Goal: Information Seeking & Learning: Learn about a topic

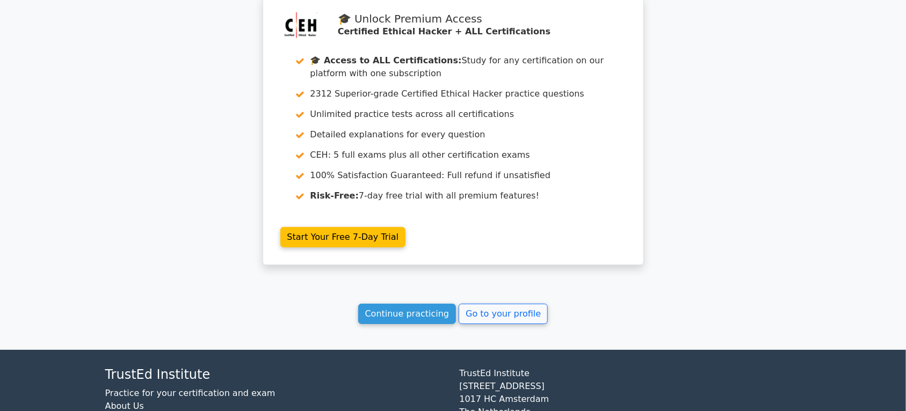
scroll to position [1770, 0]
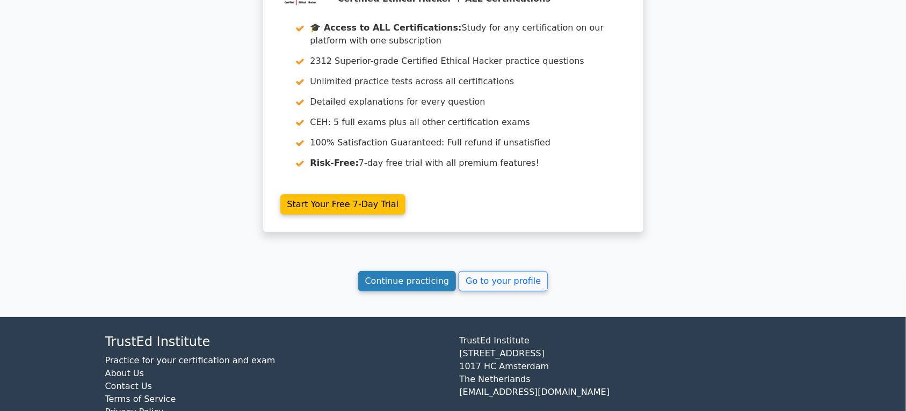
click at [404, 271] on link "Continue practicing" at bounding box center [407, 281] width 98 height 20
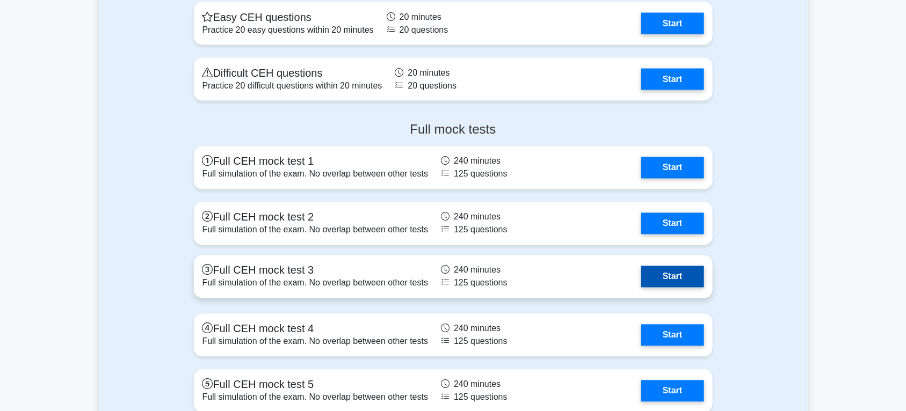
scroll to position [2572, 0]
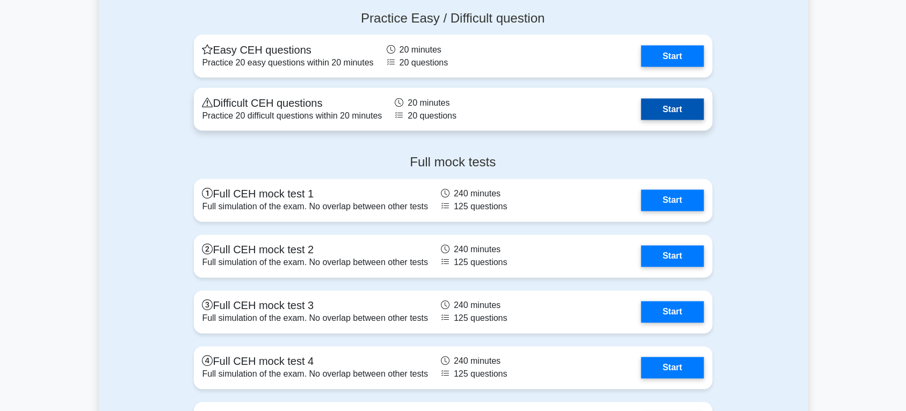
click at [664, 113] on link "Start" at bounding box center [672, 109] width 62 height 21
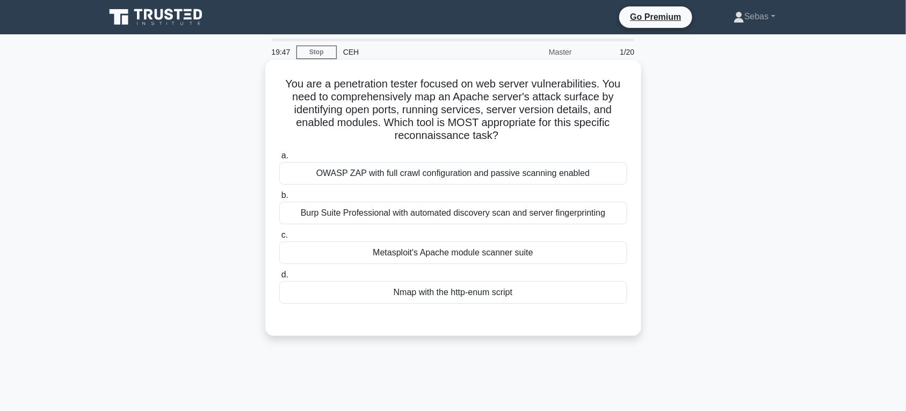
click at [441, 302] on div "Nmap with the http-enum script" at bounding box center [453, 292] width 348 height 23
click at [279, 279] on input "d. Nmap with the http-enum script" at bounding box center [279, 275] width 0 height 7
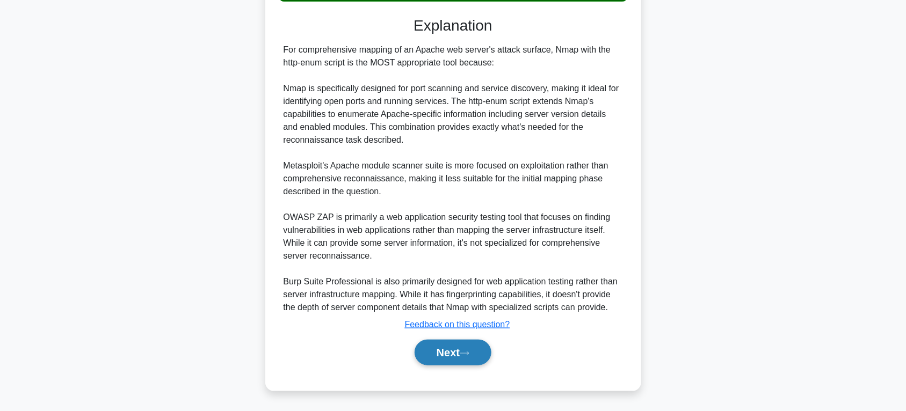
click at [460, 359] on button "Next" at bounding box center [452, 353] width 77 height 26
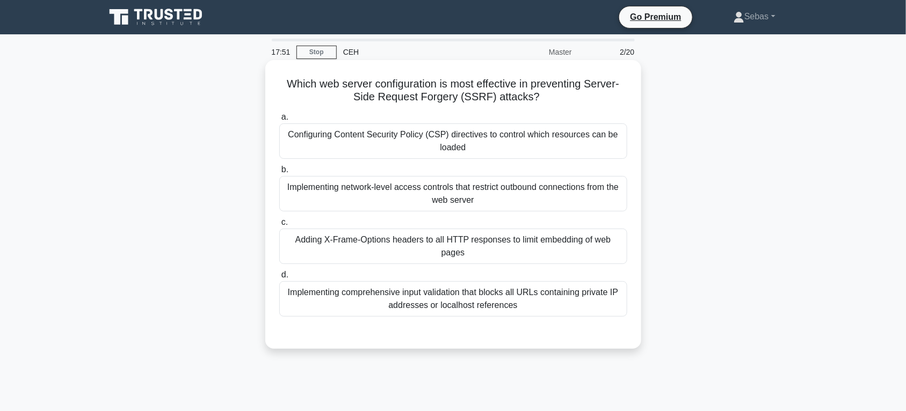
click at [417, 257] on div "Adding X-Frame-Options headers to all HTTP responses to limit embedding of web …" at bounding box center [453, 246] width 348 height 35
click at [279, 226] on input "c. Adding X-Frame-Options headers to all HTTP responses to limit embedding of w…" at bounding box center [279, 222] width 0 height 7
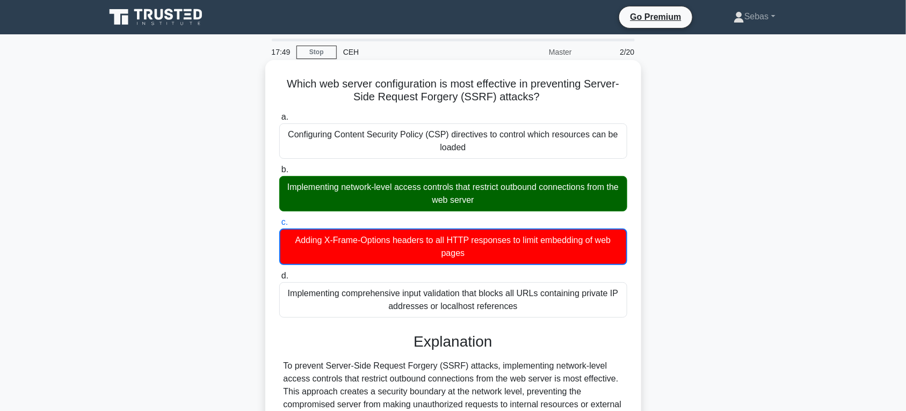
click at [377, 195] on div "Implementing network-level access controls that restrict outbound connections f…" at bounding box center [453, 193] width 348 height 35
click at [279, 173] on input "b. Implementing network-level access controls that restrict outbound connection…" at bounding box center [279, 169] width 0 height 7
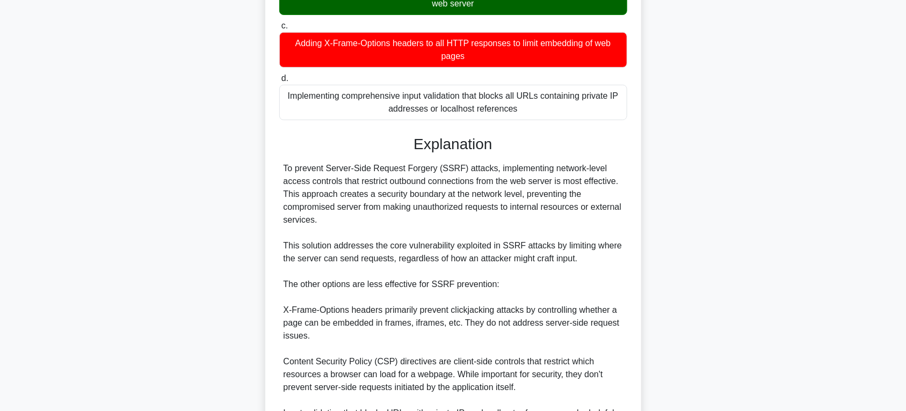
scroll to position [223, 0]
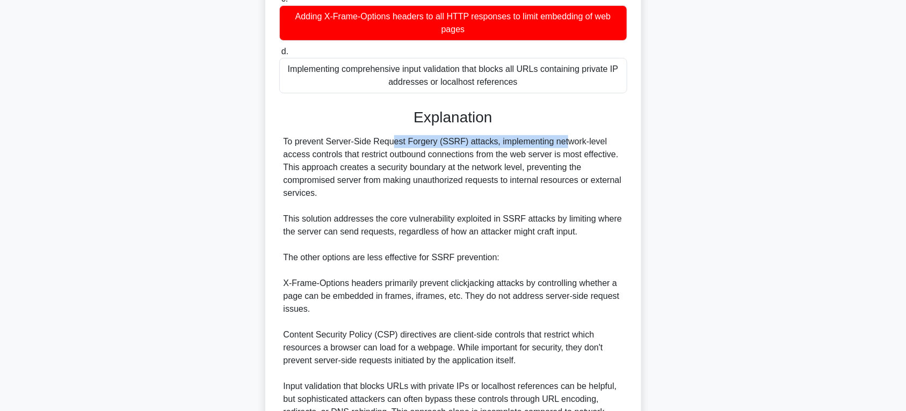
drag, startPoint x: 323, startPoint y: 145, endPoint x: 490, endPoint y: 146, distance: 167.0
click at [490, 146] on div "To prevent Server-Side Request Forgery (SSRF) attacks, implementing network-lev…" at bounding box center [452, 283] width 339 height 296
copy div "Server-Side Request Forgery (SSRF) attacks,"
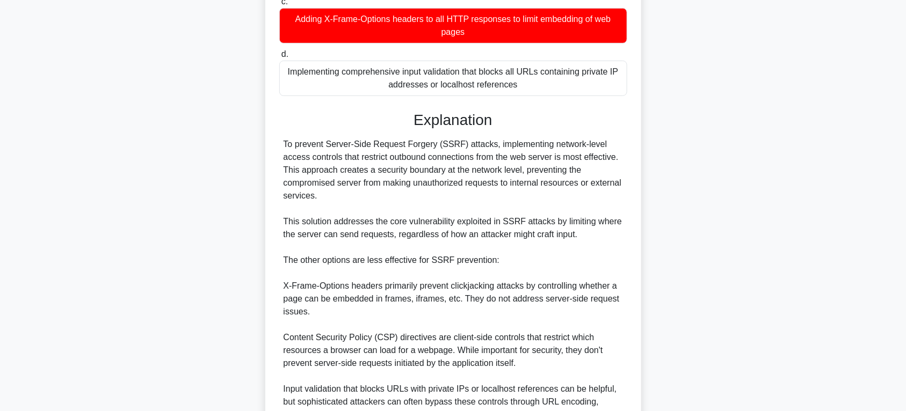
click at [652, 194] on div "Which web server configuration is most effective in preventing Server-Side Requ…" at bounding box center [453, 181] width 709 height 684
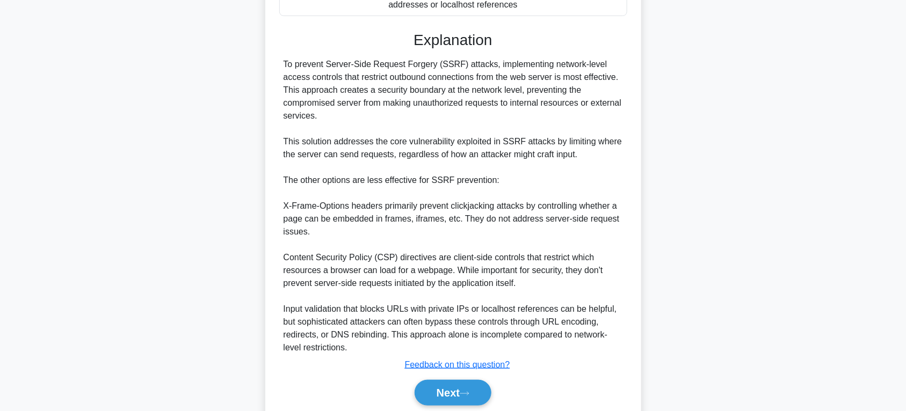
scroll to position [342, 0]
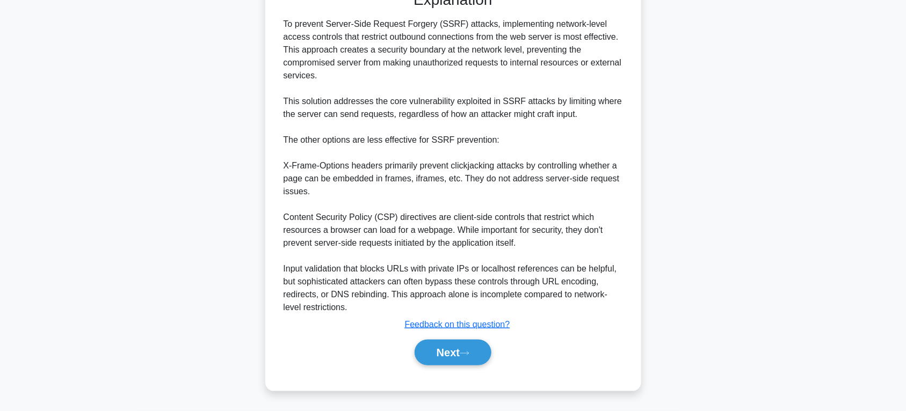
click at [482, 337] on div "Next" at bounding box center [453, 353] width 348 height 34
click at [482, 341] on button "Next" at bounding box center [452, 353] width 77 height 26
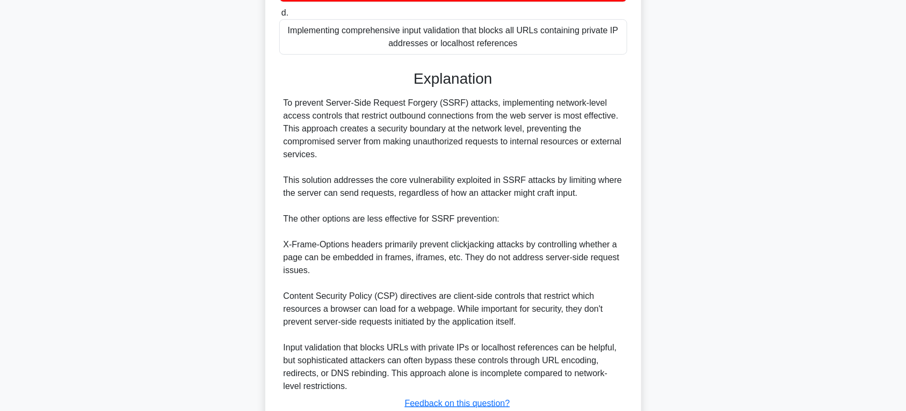
scroll to position [230, 0]
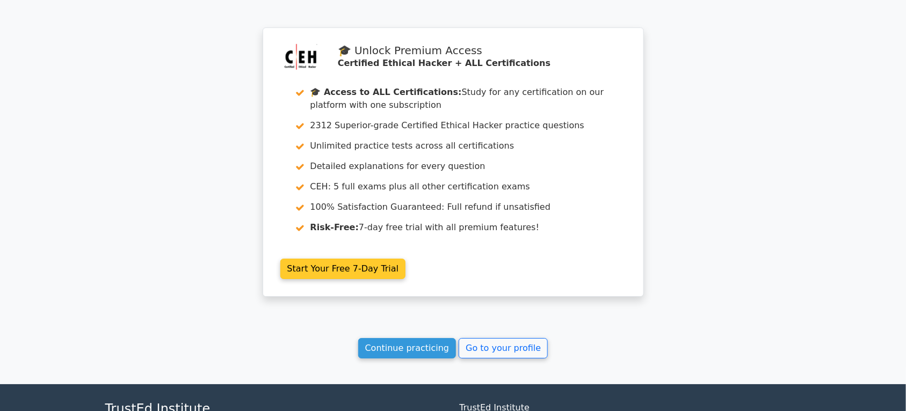
scroll to position [1622, 0]
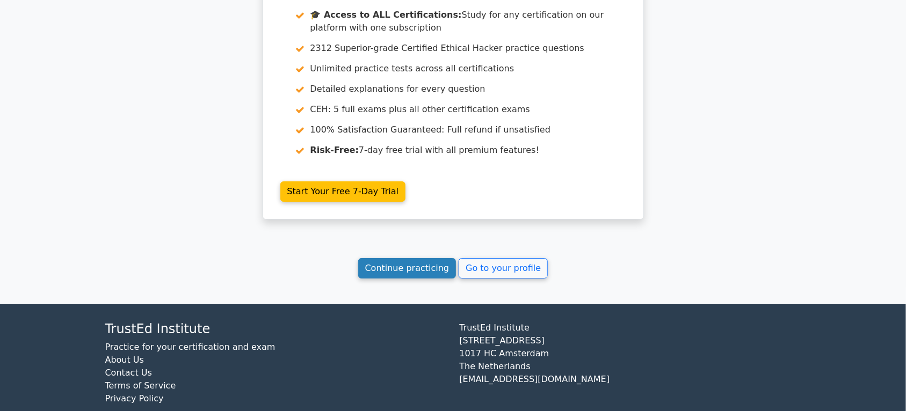
click at [412, 258] on link "Continue practicing" at bounding box center [407, 268] width 98 height 20
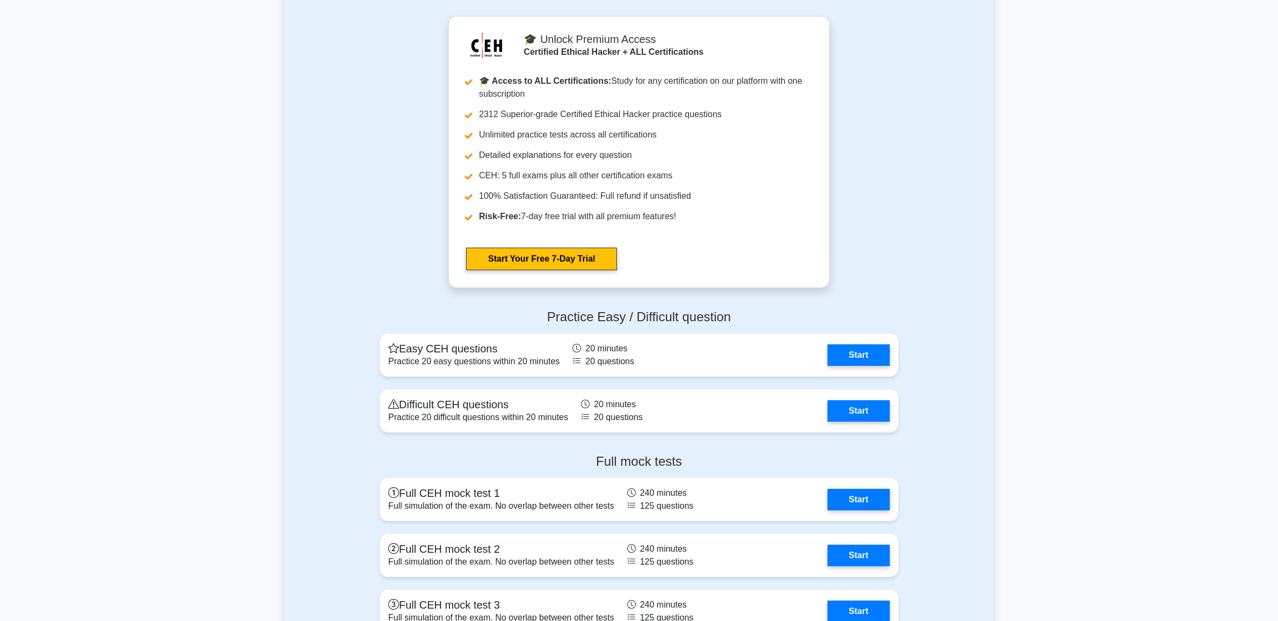
scroll to position [2382, 0]
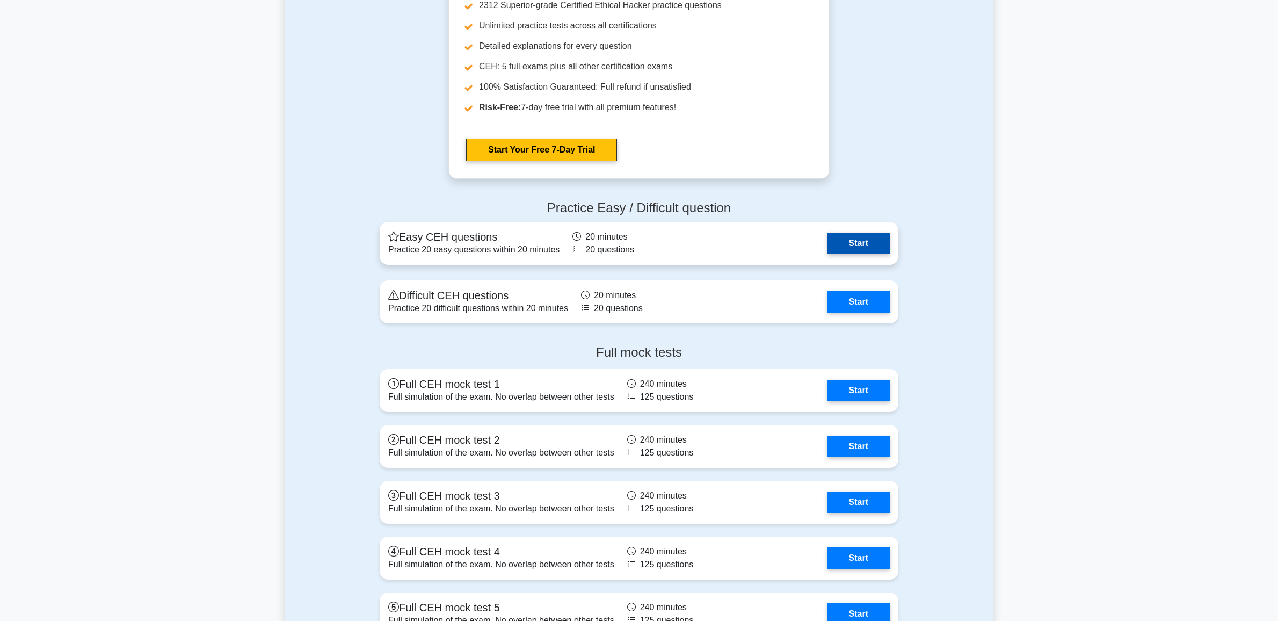
click at [851, 243] on link "Start" at bounding box center [858, 242] width 62 height 21
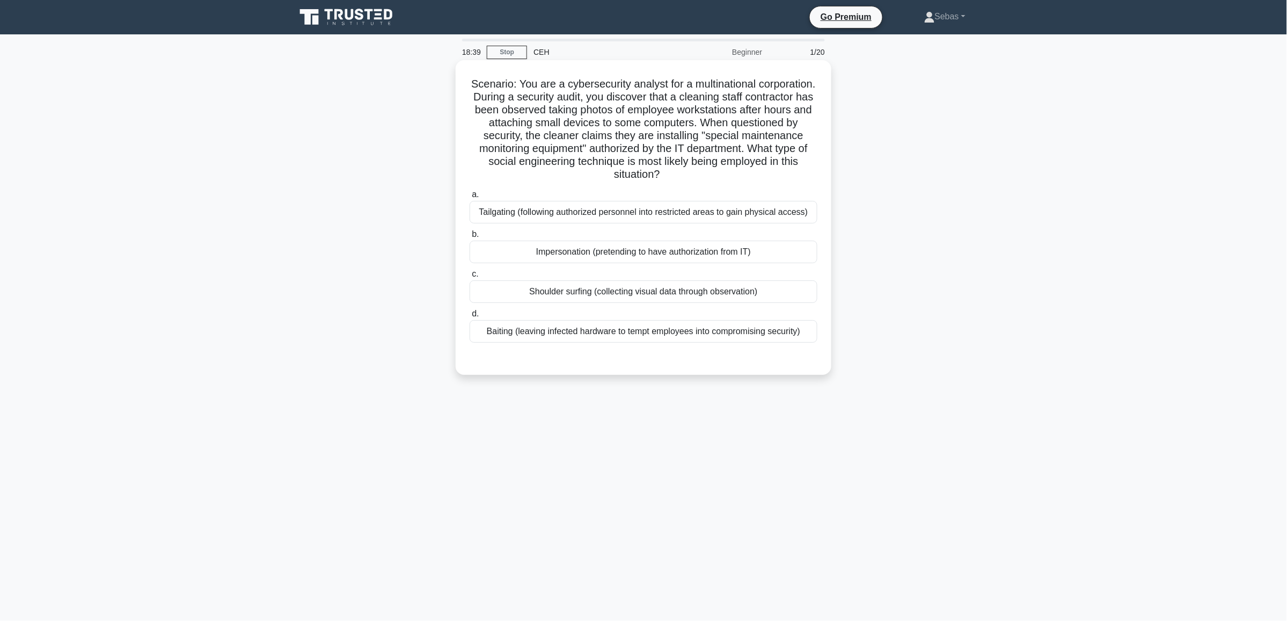
click at [726, 255] on div "Impersonation (pretending to have authorization from IT)" at bounding box center [644, 252] width 348 height 23
click at [470, 238] on input "b. Impersonation (pretending to have authorization from IT)" at bounding box center [470, 234] width 0 height 7
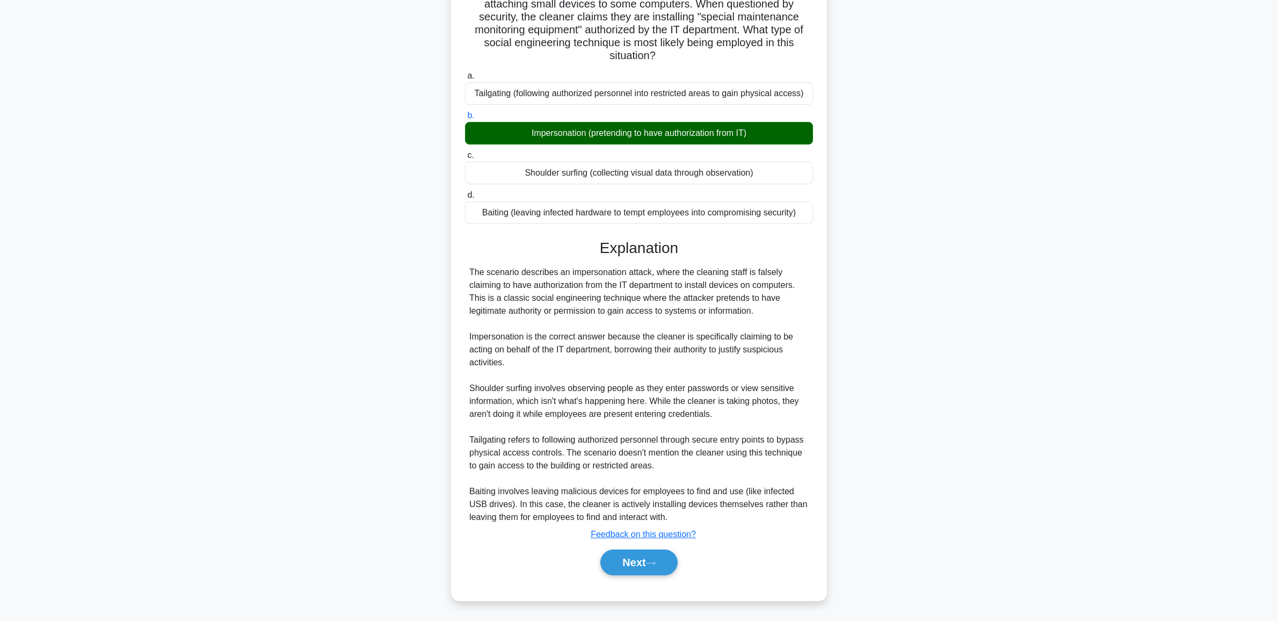
scroll to position [120, 0]
click at [650, 553] on button "Next" at bounding box center [638, 562] width 77 height 26
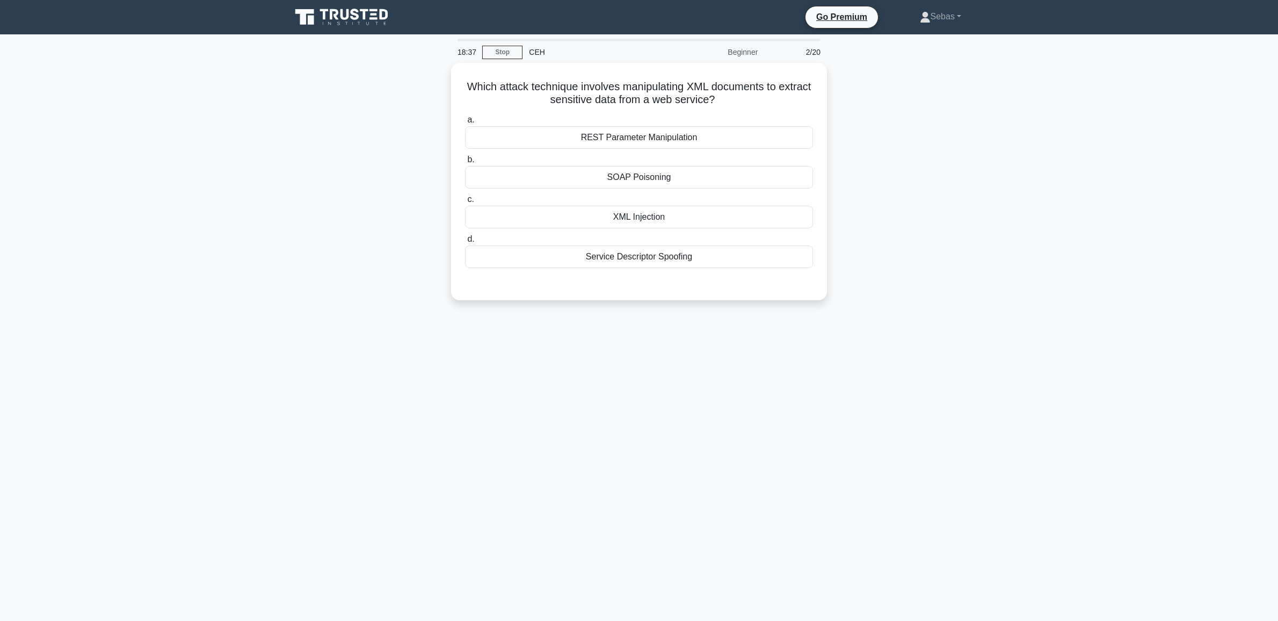
scroll to position [0, 0]
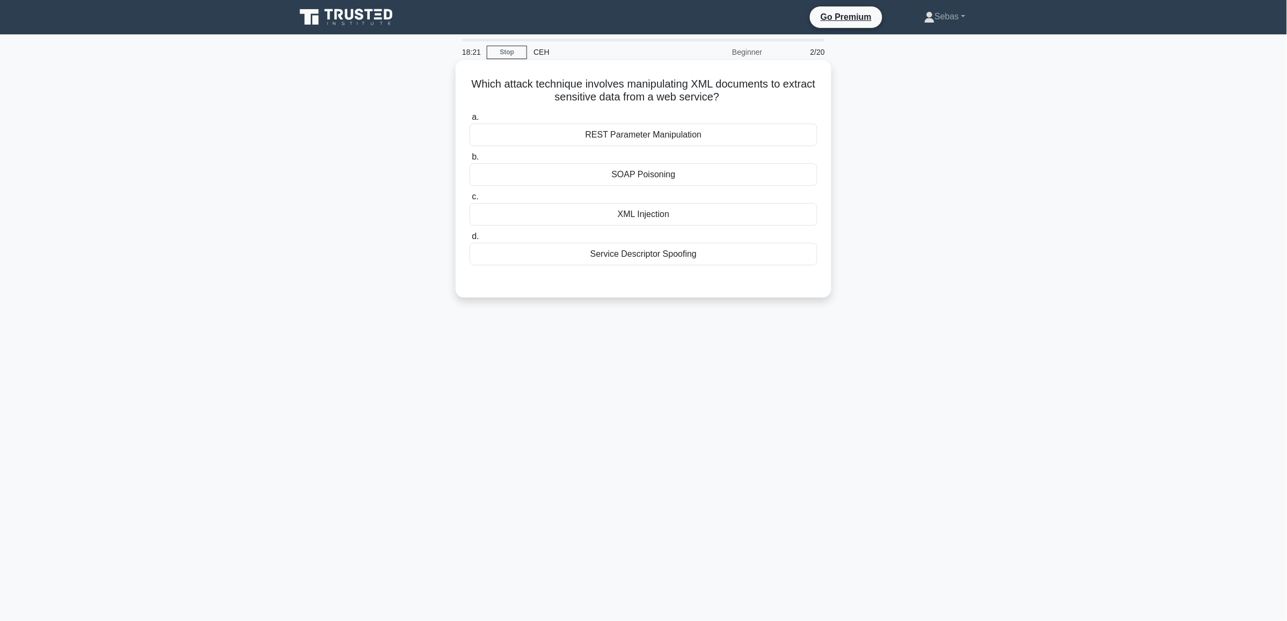
click at [706, 218] on div "XML Injection" at bounding box center [644, 214] width 348 height 23
click at [470, 200] on input "c. XML Injection" at bounding box center [470, 196] width 0 height 7
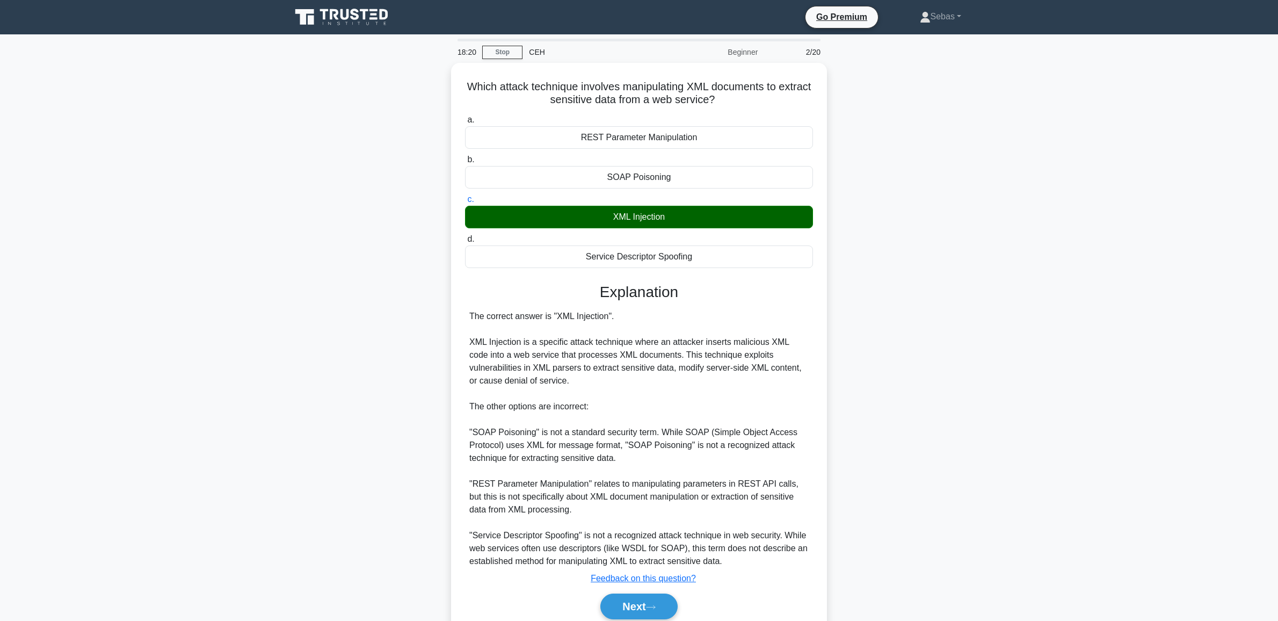
click at [1073, 262] on main "18:20 Stop CEH Beginner 2/20 Which attack technique involves manipulating XML d…" at bounding box center [639, 347] width 1278 height 627
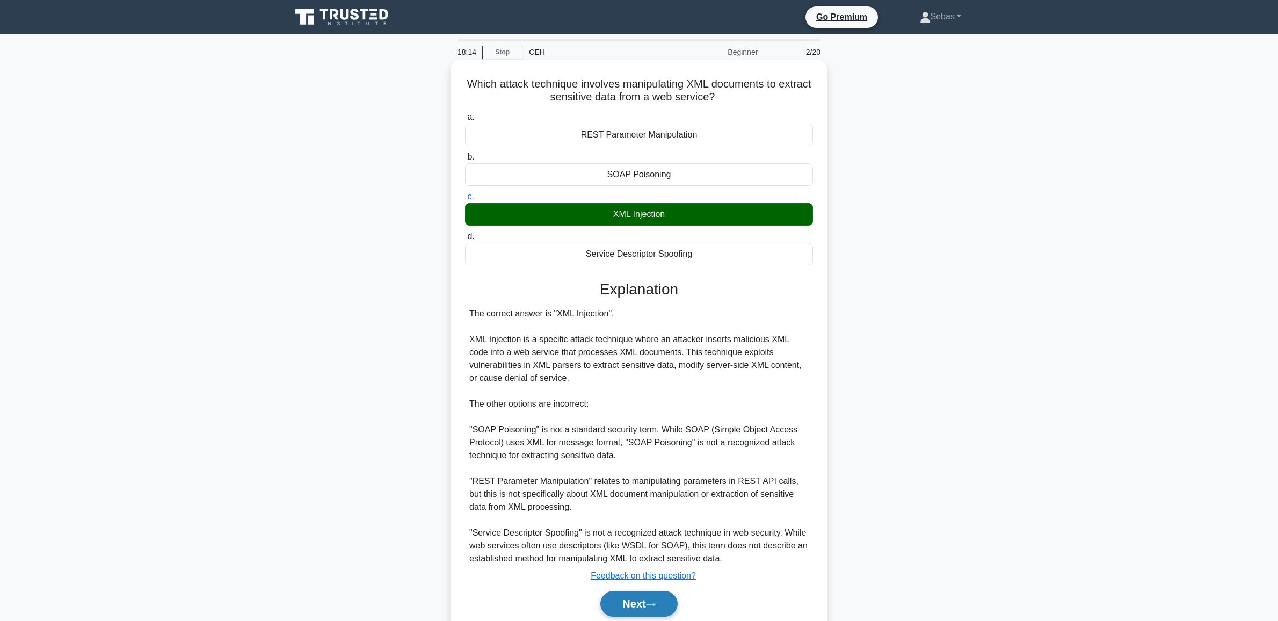
click at [664, 602] on button "Next" at bounding box center [638, 604] width 77 height 26
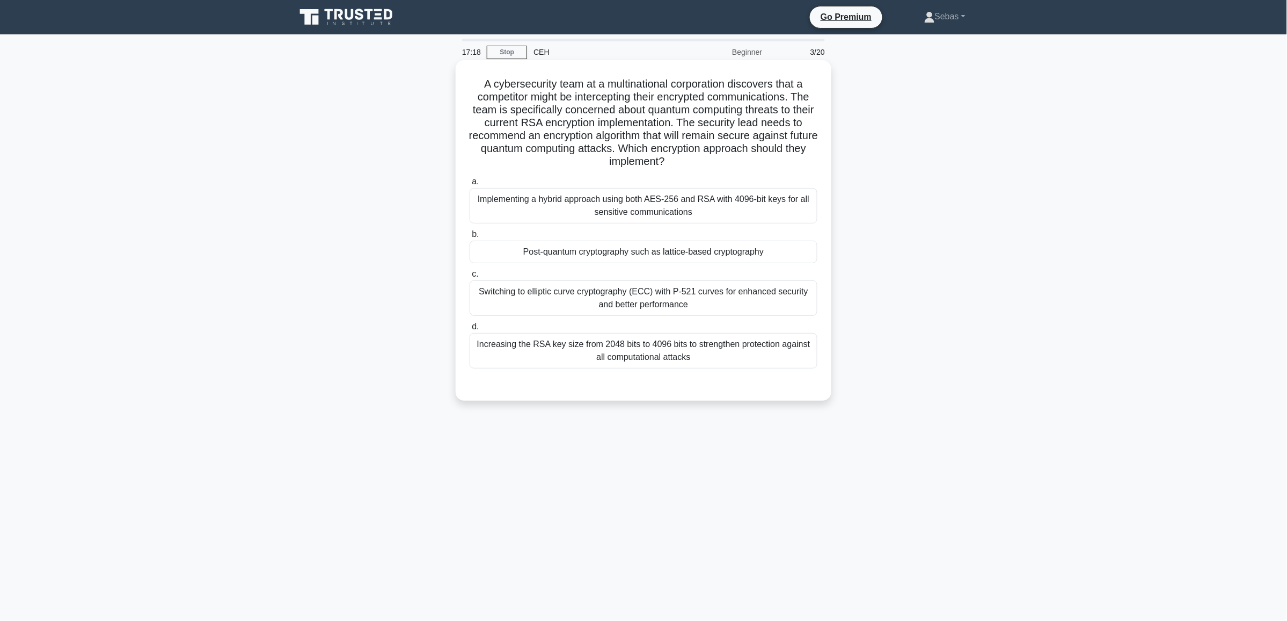
click at [605, 258] on div "Post-quantum cryptography such as lattice-based cryptography" at bounding box center [644, 252] width 348 height 23
click at [470, 238] on input "b. Post-quantum cryptography such as lattice-based cryptography" at bounding box center [470, 234] width 0 height 7
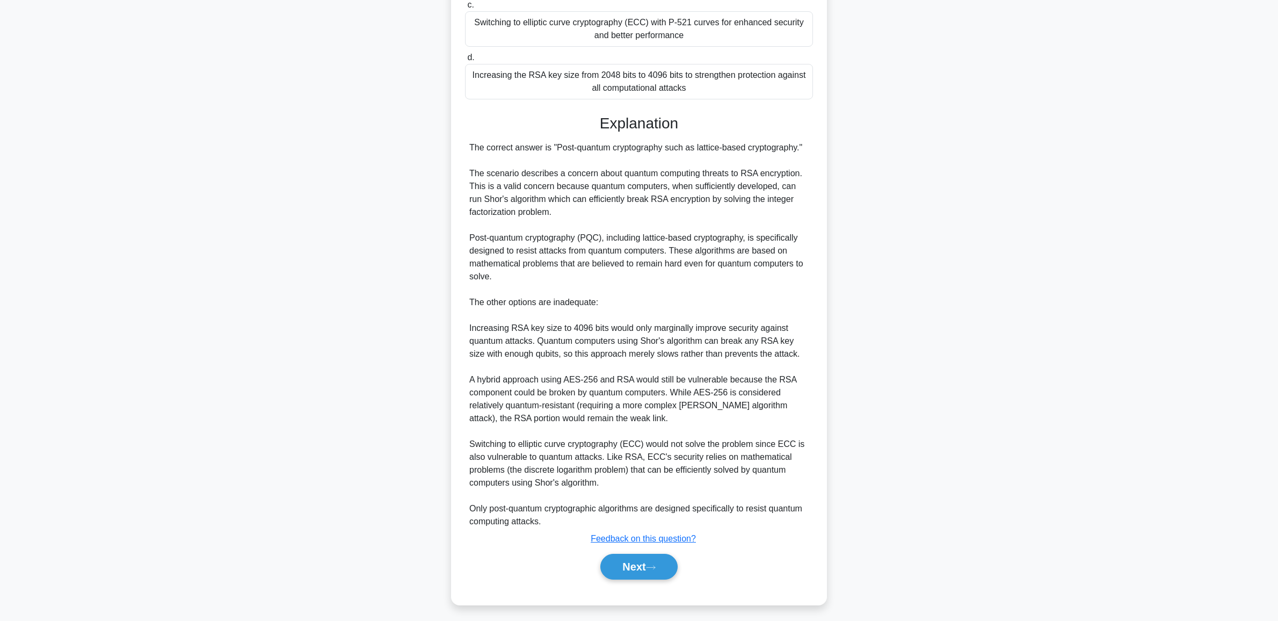
scroll to position [275, 0]
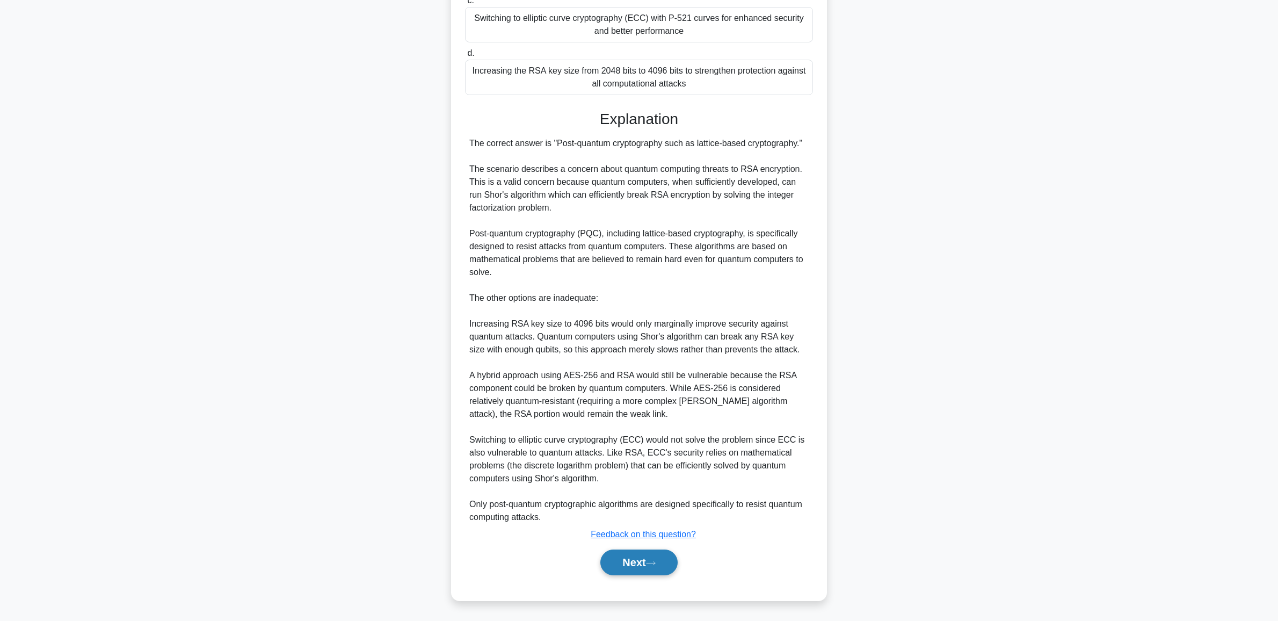
click at [645, 567] on button "Next" at bounding box center [638, 562] width 77 height 26
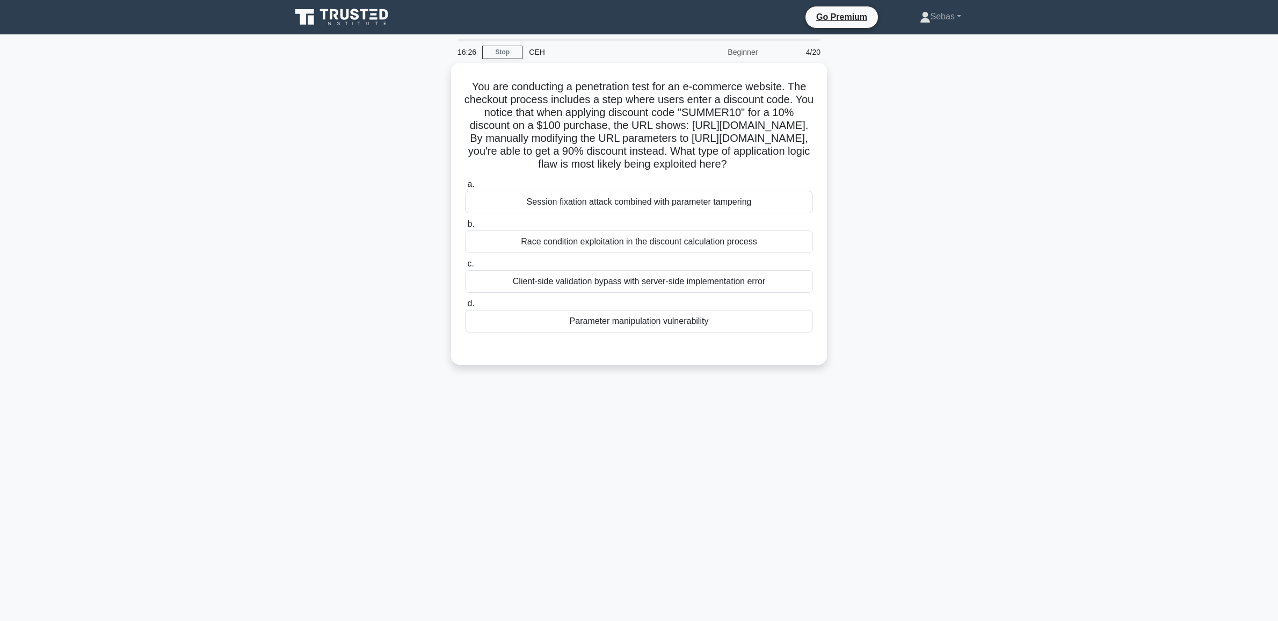
scroll to position [0, 0]
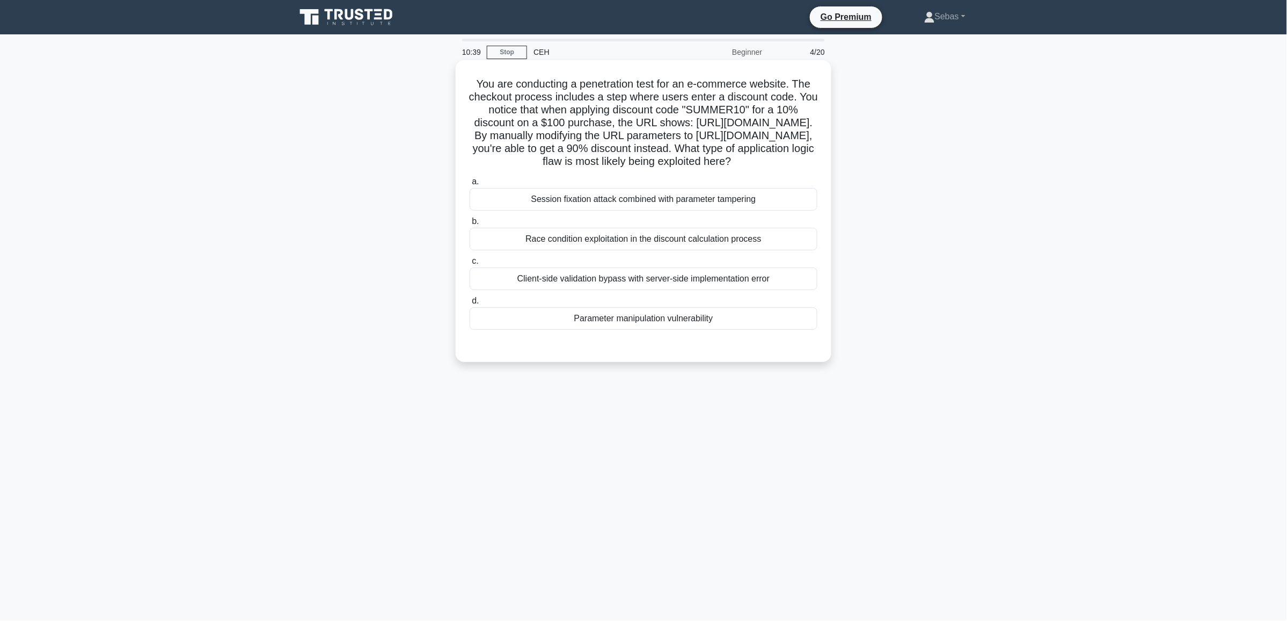
click at [705, 330] on div "Parameter manipulation vulnerability" at bounding box center [644, 318] width 348 height 23
click at [470, 304] on input "d. Parameter manipulation vulnerability" at bounding box center [470, 300] width 0 height 7
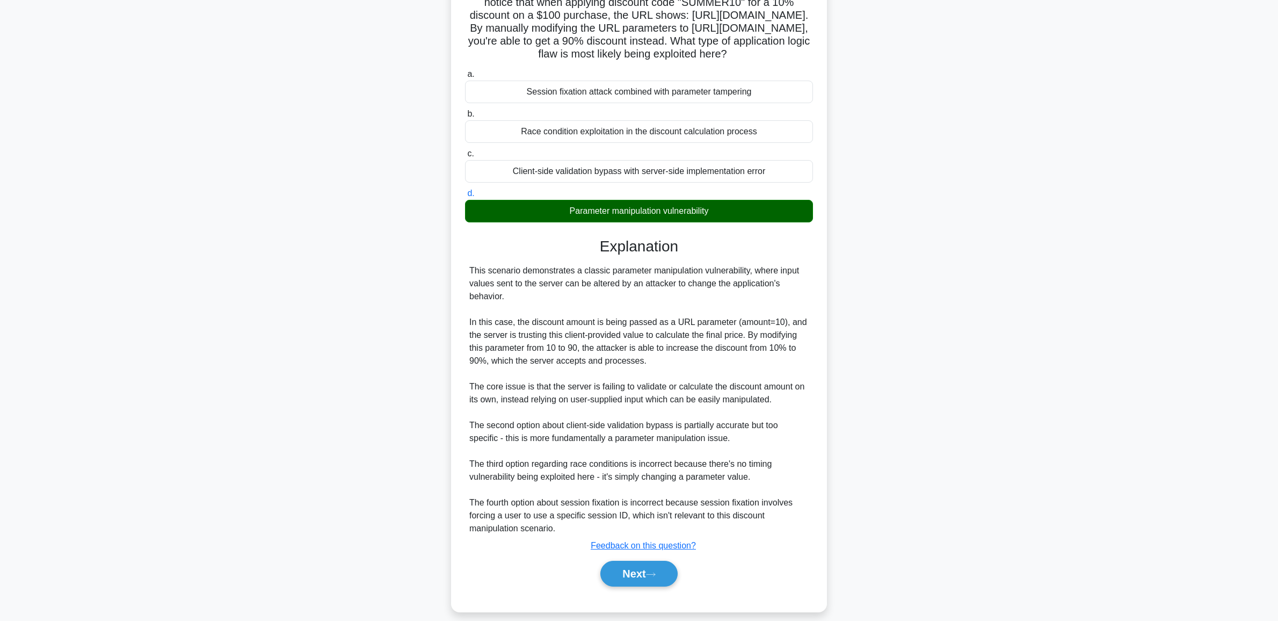
scroll to position [159, 0]
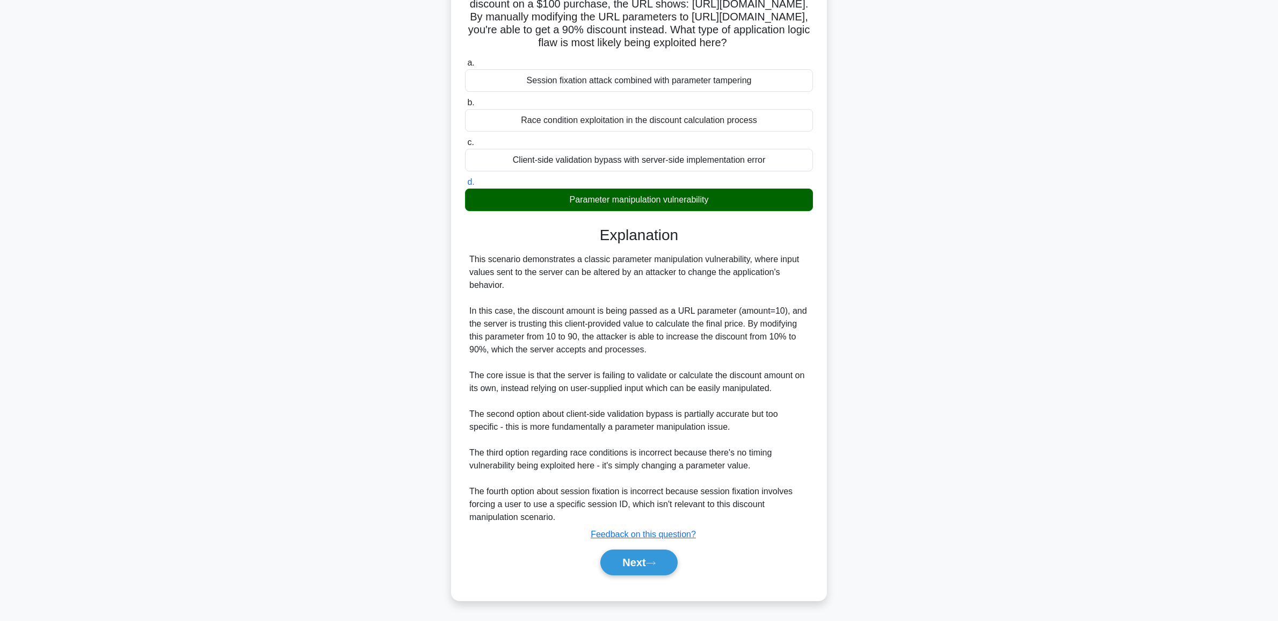
click at [625, 575] on div "Next" at bounding box center [639, 562] width 348 height 34
click at [629, 567] on button "Next" at bounding box center [638, 562] width 77 height 26
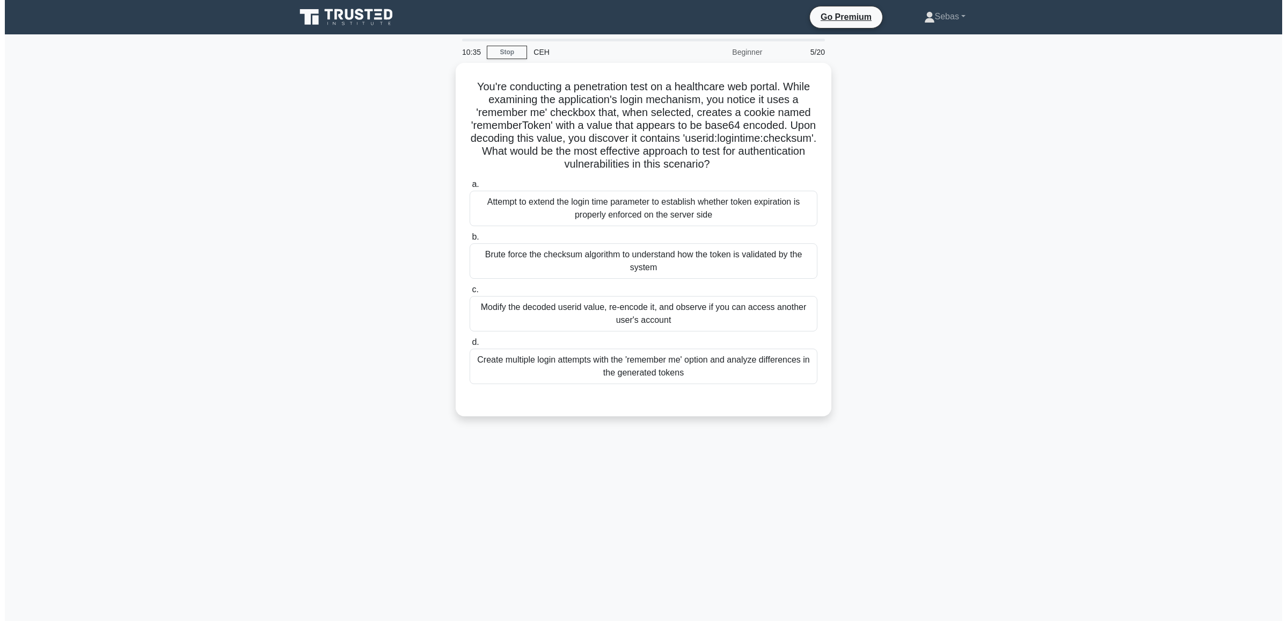
scroll to position [0, 0]
